Goal: Task Accomplishment & Management: Manage account settings

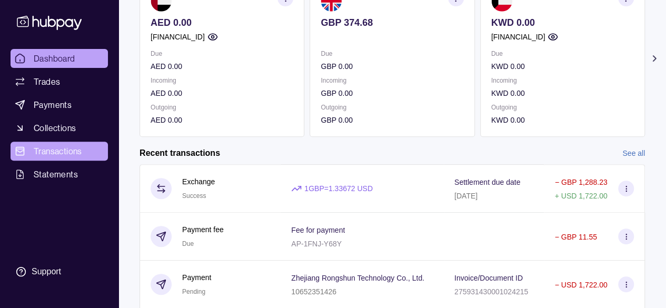
scroll to position [145, 0]
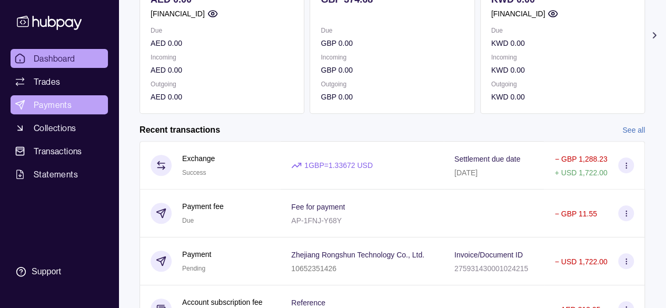
click at [88, 113] on link "Payments" at bounding box center [59, 104] width 97 height 19
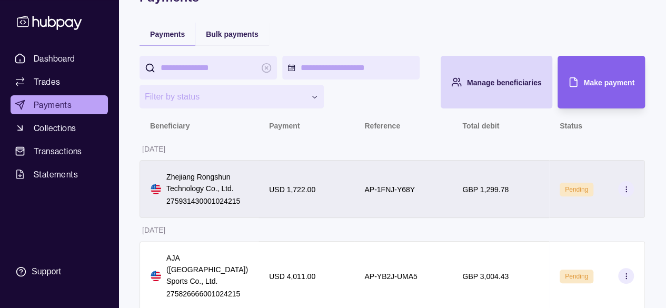
scroll to position [65, 0]
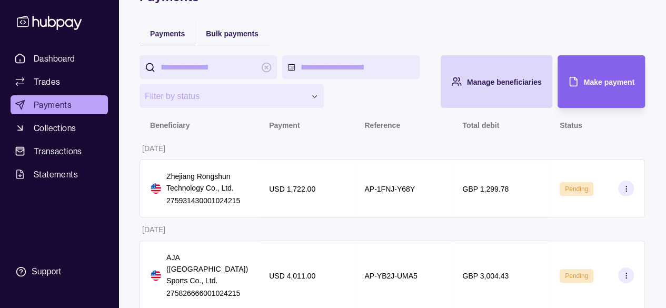
click at [264, 68] on div at bounding box center [208, 67] width 137 height 24
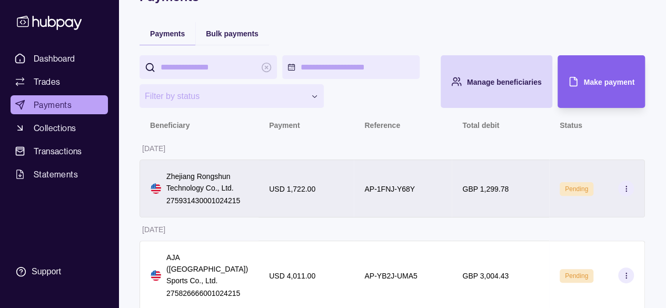
click at [623, 185] on icon at bounding box center [626, 189] width 8 height 8
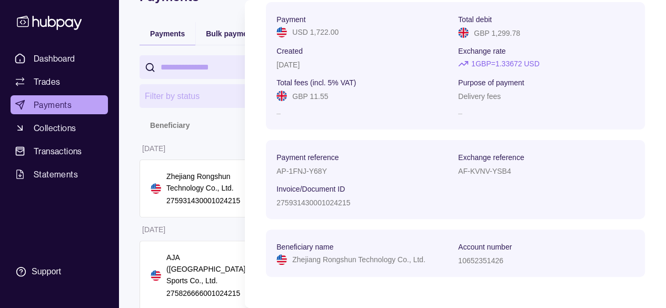
scroll to position [78, 0]
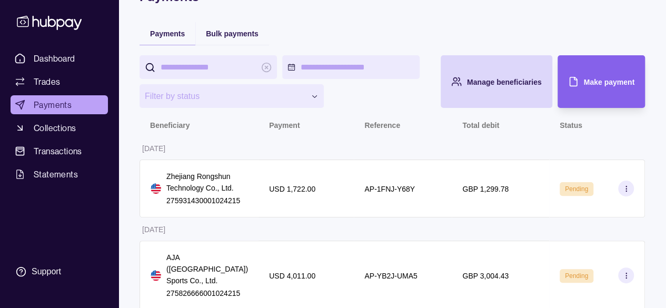
click at [213, 146] on html "**********" at bounding box center [333, 127] width 666 height 385
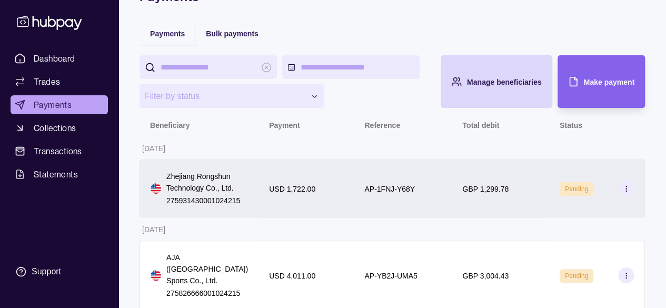
click at [225, 175] on p "Zhejiang Rongshun Technology Co., Ltd." at bounding box center [207, 182] width 82 height 23
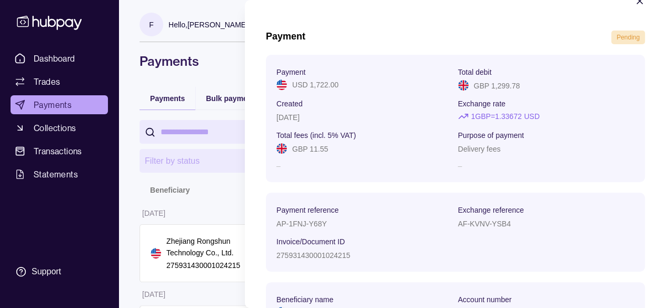
scroll to position [0, 0]
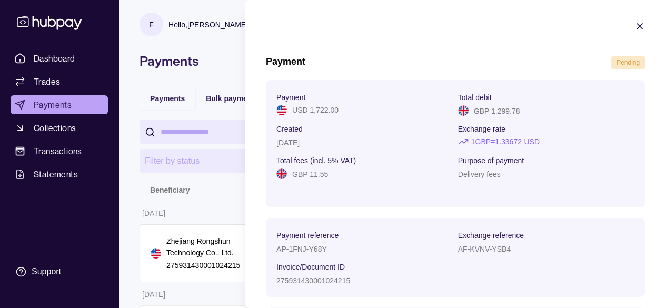
click at [637, 24] on icon "button" at bounding box center [639, 26] width 5 height 5
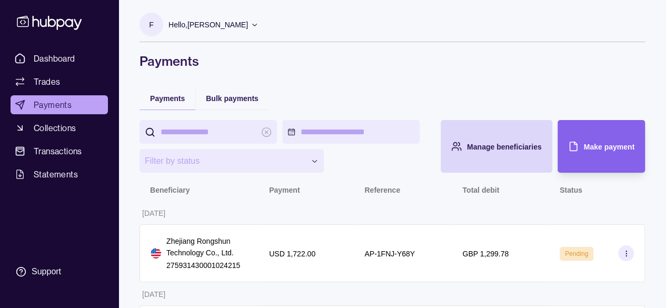
click at [627, 250] on icon at bounding box center [626, 254] width 8 height 8
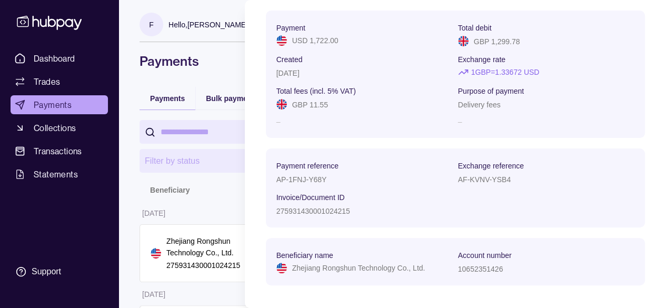
scroll to position [78, 0]
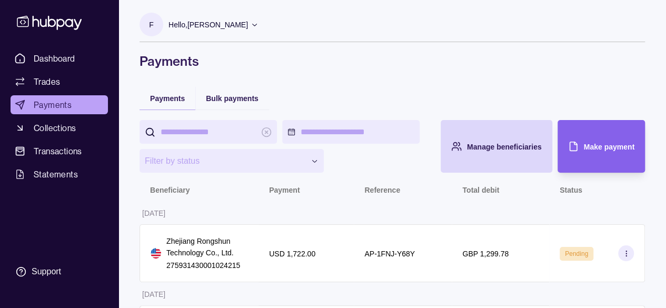
click at [201, 199] on html "**********" at bounding box center [333, 192] width 666 height 385
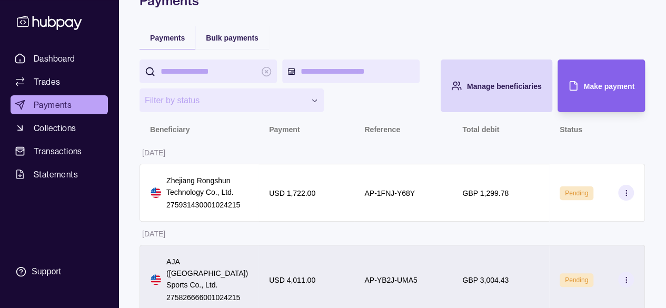
scroll to position [65, 0]
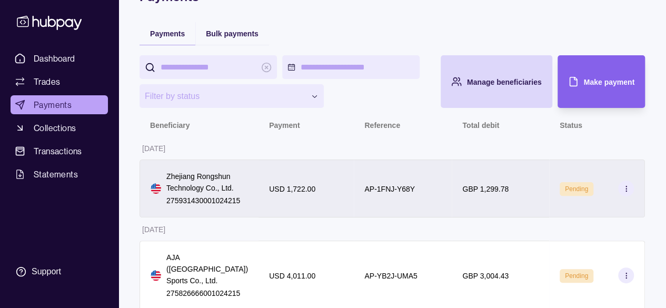
click at [288, 202] on div "USD 1,722.00" at bounding box center [305, 189] width 95 height 58
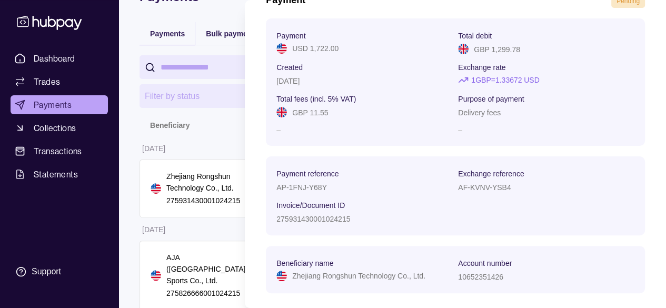
scroll to position [78, 0]
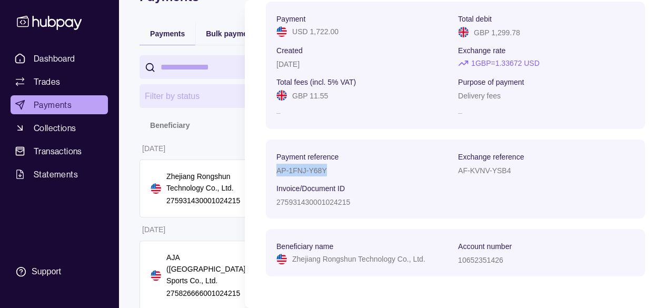
drag, startPoint x: 275, startPoint y: 172, endPoint x: 369, endPoint y: 172, distance: 94.2
click at [369, 172] on section "Payment reference AP-1FNJ-Y68Y Exchange reference AF-KVNV-YSB4 Invoice/Document…" at bounding box center [455, 179] width 379 height 79
click at [369, 172] on div "AP-1FNJ-Y68Y" at bounding box center [364, 170] width 176 height 13
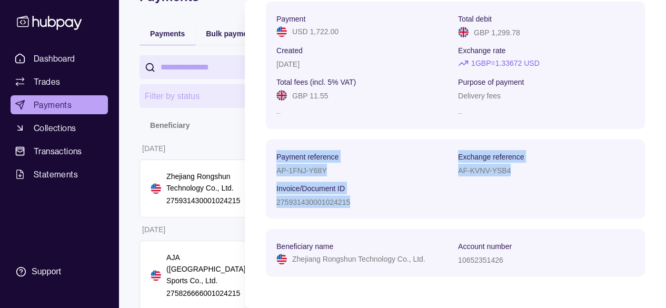
drag, startPoint x: 360, startPoint y: 206, endPoint x: 261, endPoint y: 160, distance: 109.5
click at [261, 160] on section "Payment Pending Payment USD 1,722.00 Total debit GBP 1,299.78 Created 10 Sep 20…" at bounding box center [455, 115] width 421 height 386
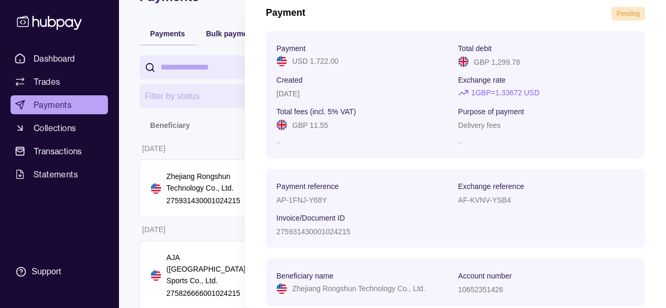
scroll to position [0, 0]
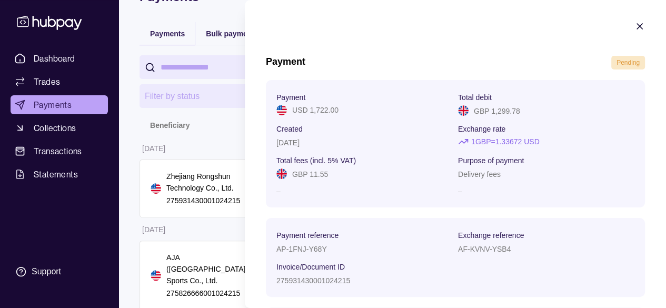
click at [634, 25] on icon "button" at bounding box center [639, 26] width 11 height 11
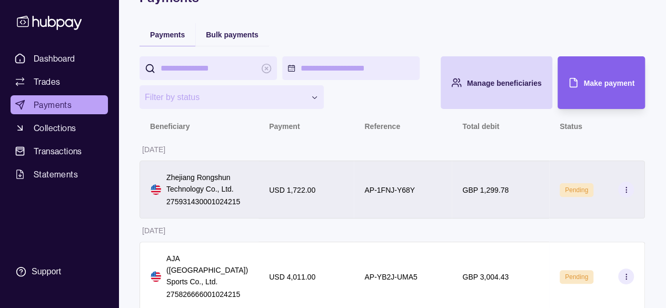
scroll to position [65, 0]
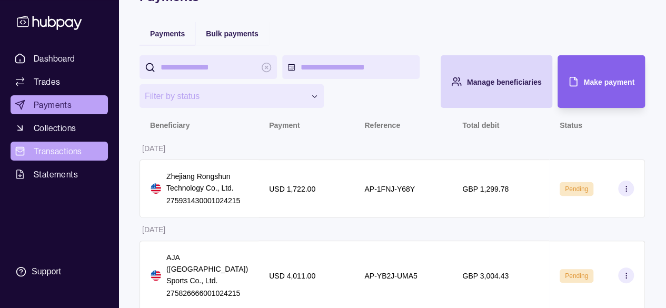
click at [60, 142] on link "Transactions" at bounding box center [59, 151] width 97 height 19
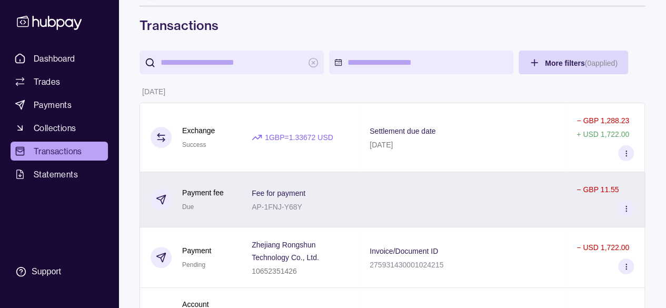
scroll to position [53, 0]
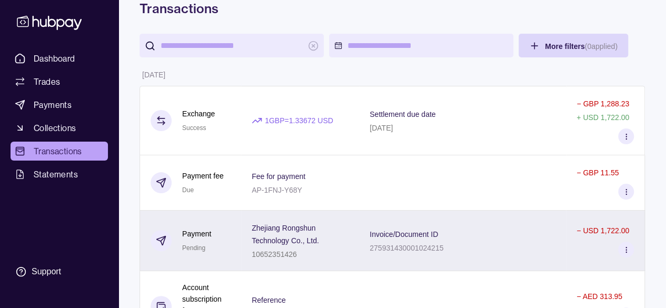
click at [622, 252] on section at bounding box center [626, 250] width 16 height 16
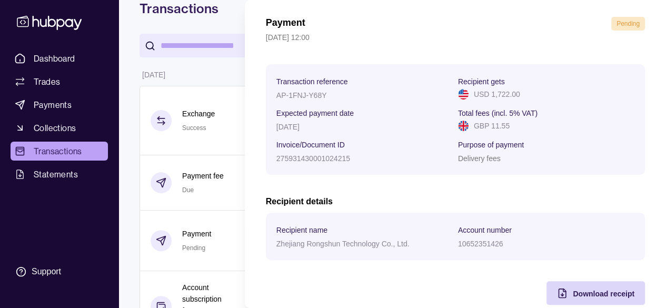
scroll to position [57, 0]
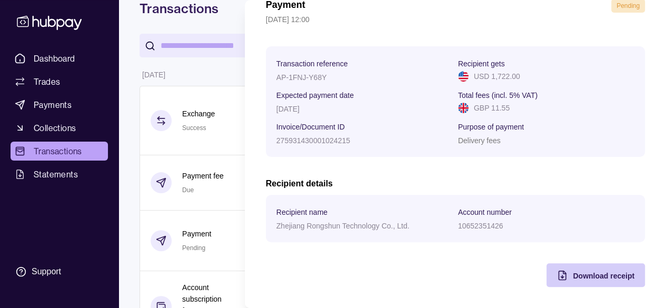
click at [562, 283] on div "Download receipt" at bounding box center [587, 275] width 93 height 24
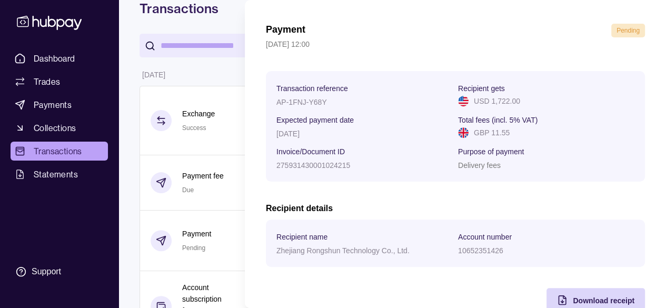
scroll to position [0, 0]
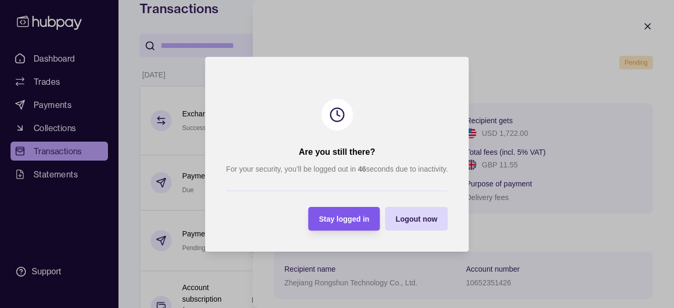
click at [356, 223] on div "Stay logged in" at bounding box center [344, 218] width 51 height 13
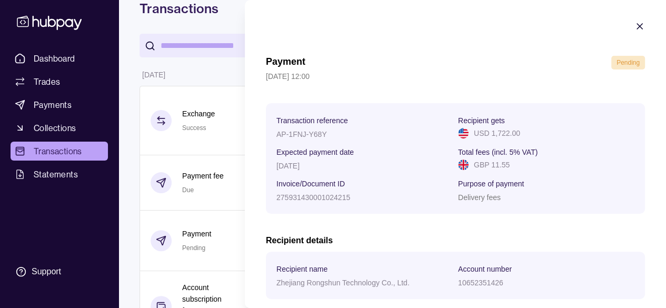
click at [624, 39] on section "Payment Pending [DATE] 12:00 Transaction reference AP-1FNJ-Y68Y Recipient gets …" at bounding box center [455, 182] width 421 height 365
click at [623, 30] on section "Payment Pending [DATE] 12:00 Transaction reference AP-1FNJ-Y68Y Recipient gets …" at bounding box center [455, 182] width 421 height 365
click at [638, 16] on section "Payment Pending [DATE] 12:00 Transaction reference AP-1FNJ-Y68Y Recipient gets …" at bounding box center [455, 182] width 421 height 365
click at [634, 25] on icon "button" at bounding box center [639, 26] width 11 height 11
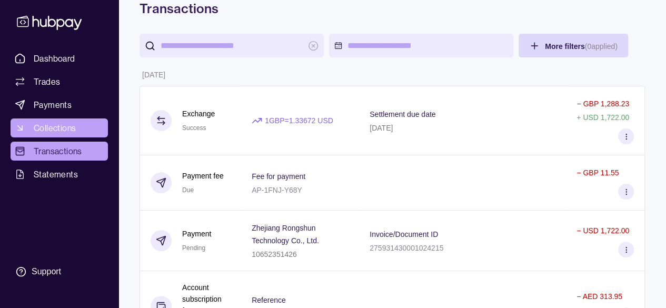
click at [29, 125] on link "Collections" at bounding box center [59, 127] width 97 height 19
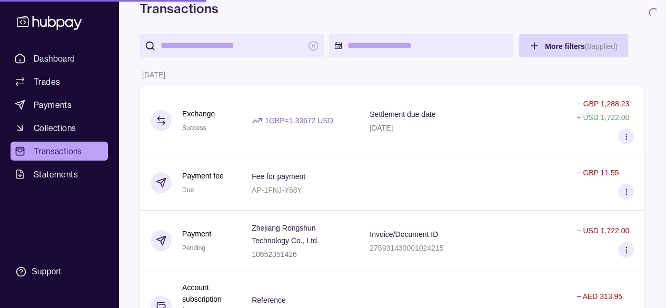
click at [59, 185] on div "Dashboard Trades Payments Collections Transactions Statements Support" at bounding box center [59, 166] width 106 height 234
click at [57, 176] on span "Statements" at bounding box center [56, 174] width 44 height 13
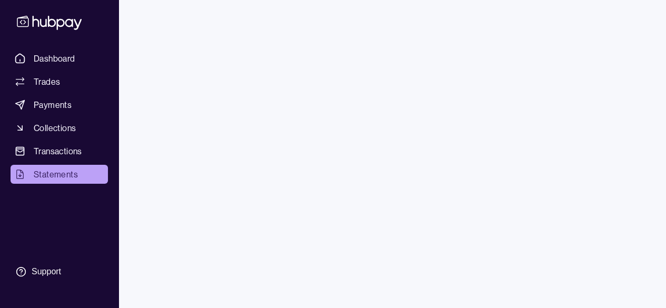
click at [48, 95] on link "Payments" at bounding box center [59, 104] width 97 height 19
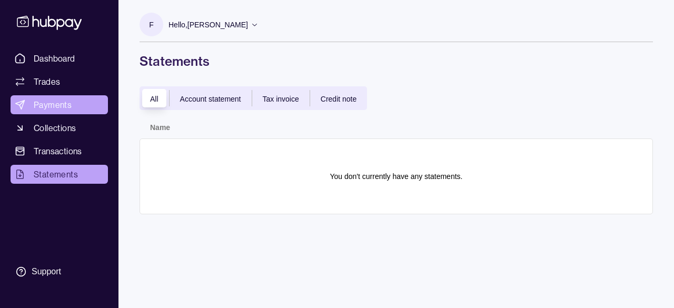
click at [49, 97] on link "Payments" at bounding box center [59, 104] width 97 height 19
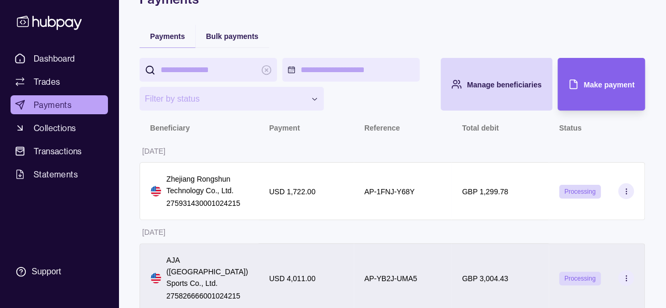
scroll to position [65, 0]
